Goal: Task Accomplishment & Management: Complete application form

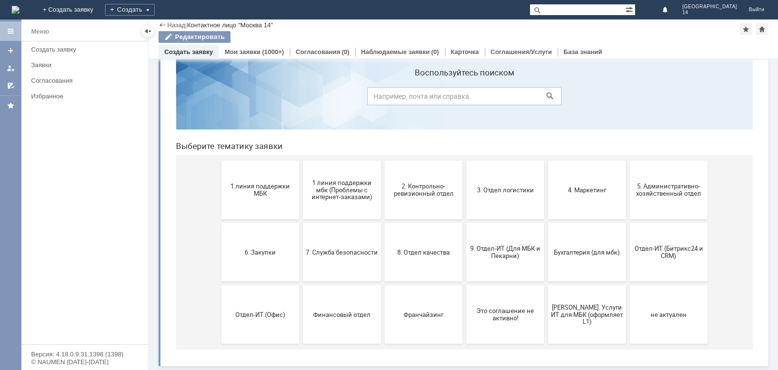
scroll to position [27, 0]
click at [427, 198] on button "2. Контрольно-ревизионный отдел" at bounding box center [424, 190] width 78 height 58
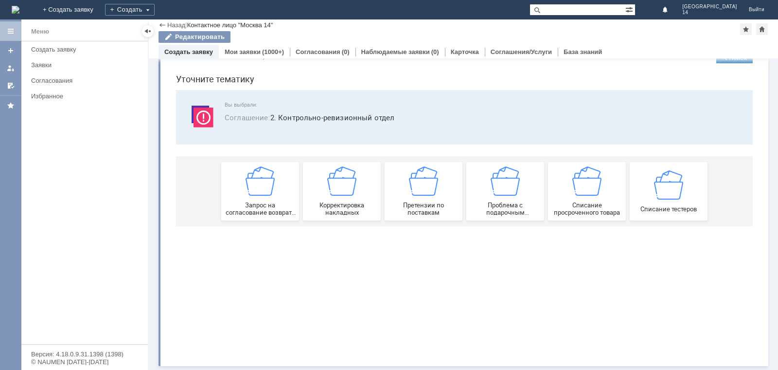
scroll to position [0, 0]
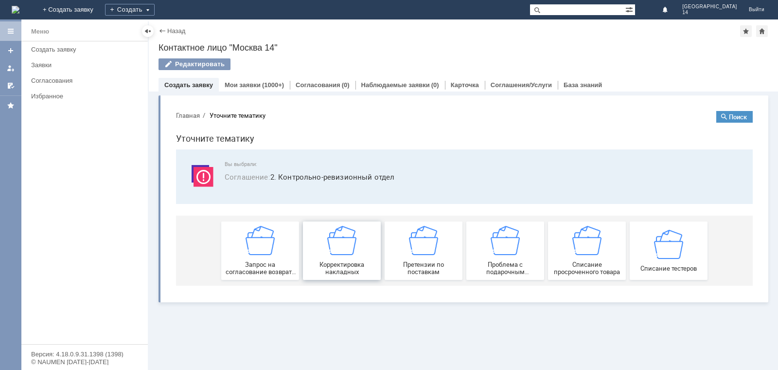
click at [343, 264] on span "Корректировка накладных" at bounding box center [342, 268] width 72 height 15
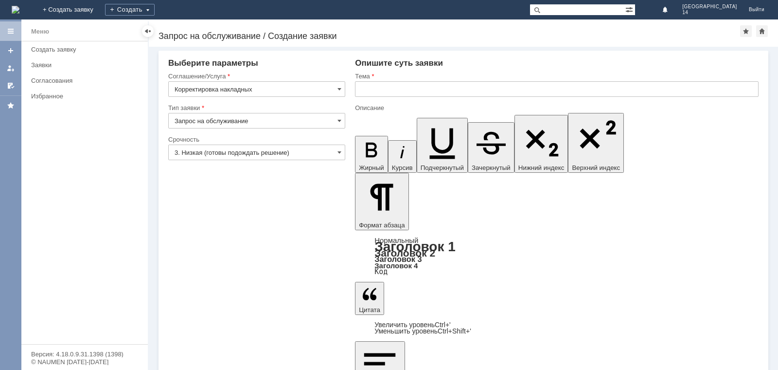
click at [344, 118] on input "Запрос на обслуживание" at bounding box center [256, 121] width 177 height 16
click at [338, 120] on span at bounding box center [340, 121] width 4 height 8
click at [338, 91] on span at bounding box center [340, 89] width 4 height 8
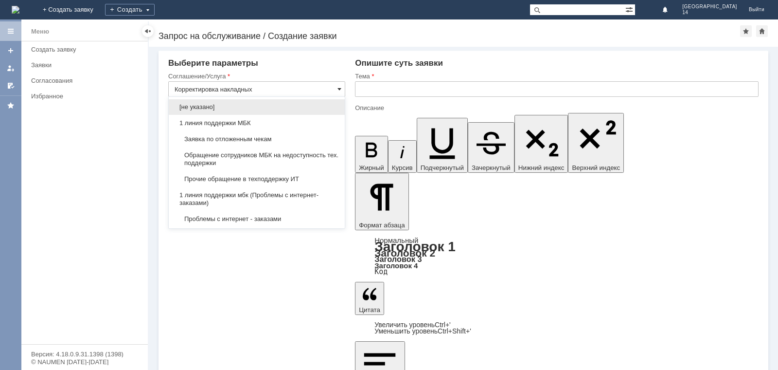
scroll to position [170, 0]
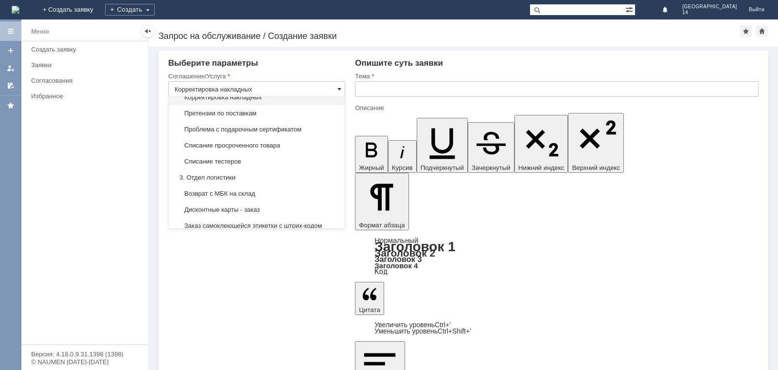
type input "Запрос на обслуживание"
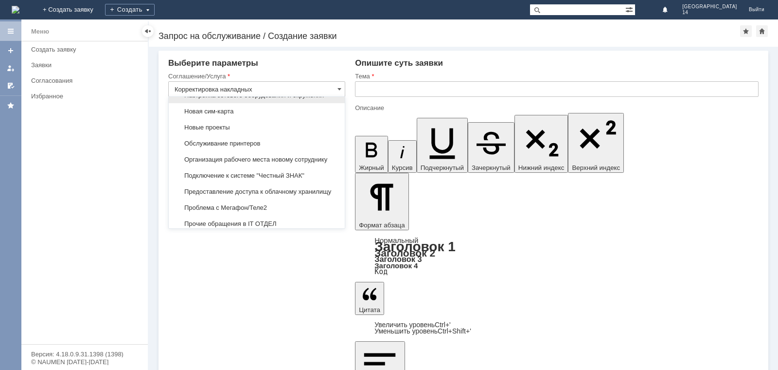
scroll to position [1242, 0]
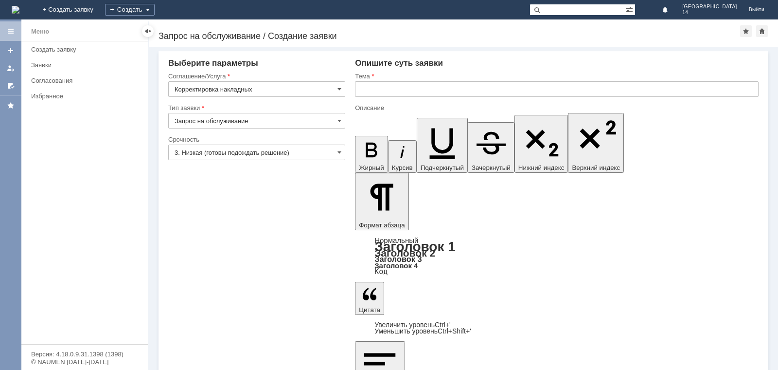
type input "Корректировка накладных"
click at [343, 121] on input "Запрос на обслуживание" at bounding box center [256, 121] width 177 height 16
click at [281, 153] on span "Запрос на обслуживание" at bounding box center [257, 155] width 164 height 8
type input "Запрос на обслуживание"
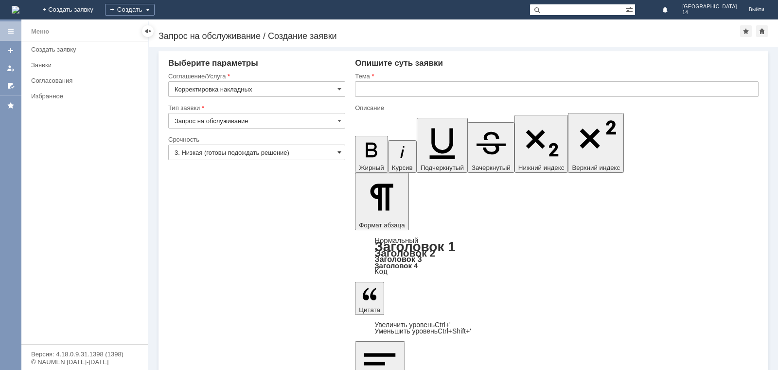
click at [340, 152] on span at bounding box center [340, 152] width 4 height 8
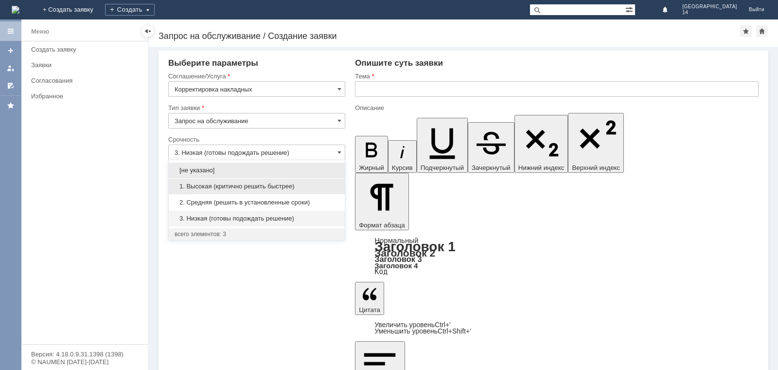
click at [244, 189] on span "1. Высокая (критично решить быстрее)" at bounding box center [257, 186] width 164 height 8
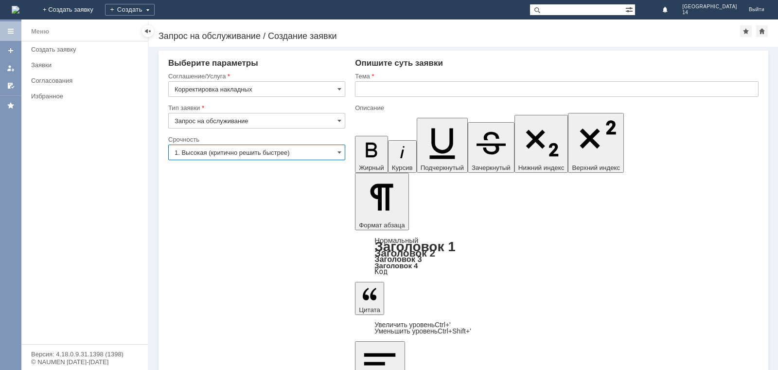
type input "1. Высокая (критично решить быстрее)"
click at [366, 86] on input "text" at bounding box center [557, 89] width 404 height 16
type input "Поступление товаров ДКТ2 - 000873 от [DATE]"
